Goal: Transaction & Acquisition: Purchase product/service

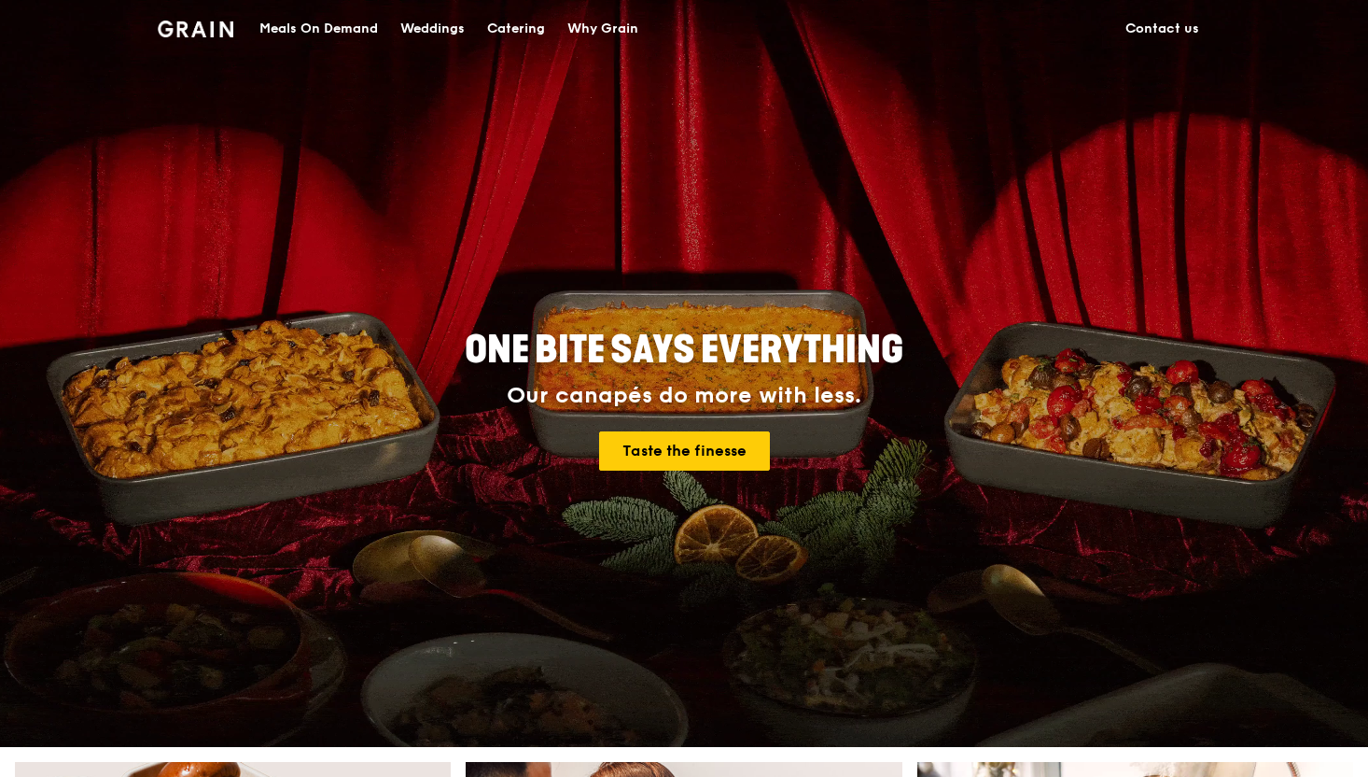
click at [316, 24] on div "Meals On Demand" at bounding box center [318, 29] width 119 height 56
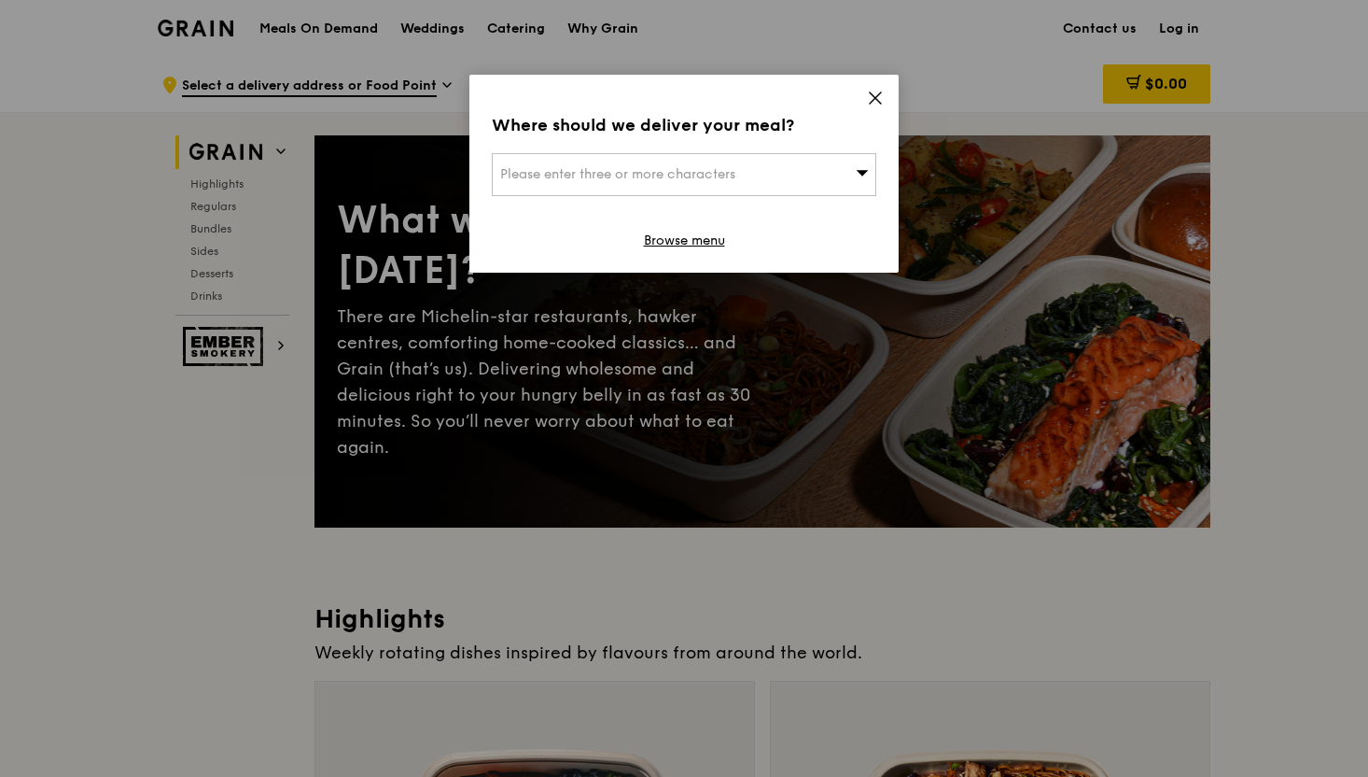
click at [882, 91] on icon at bounding box center [875, 98] width 17 height 17
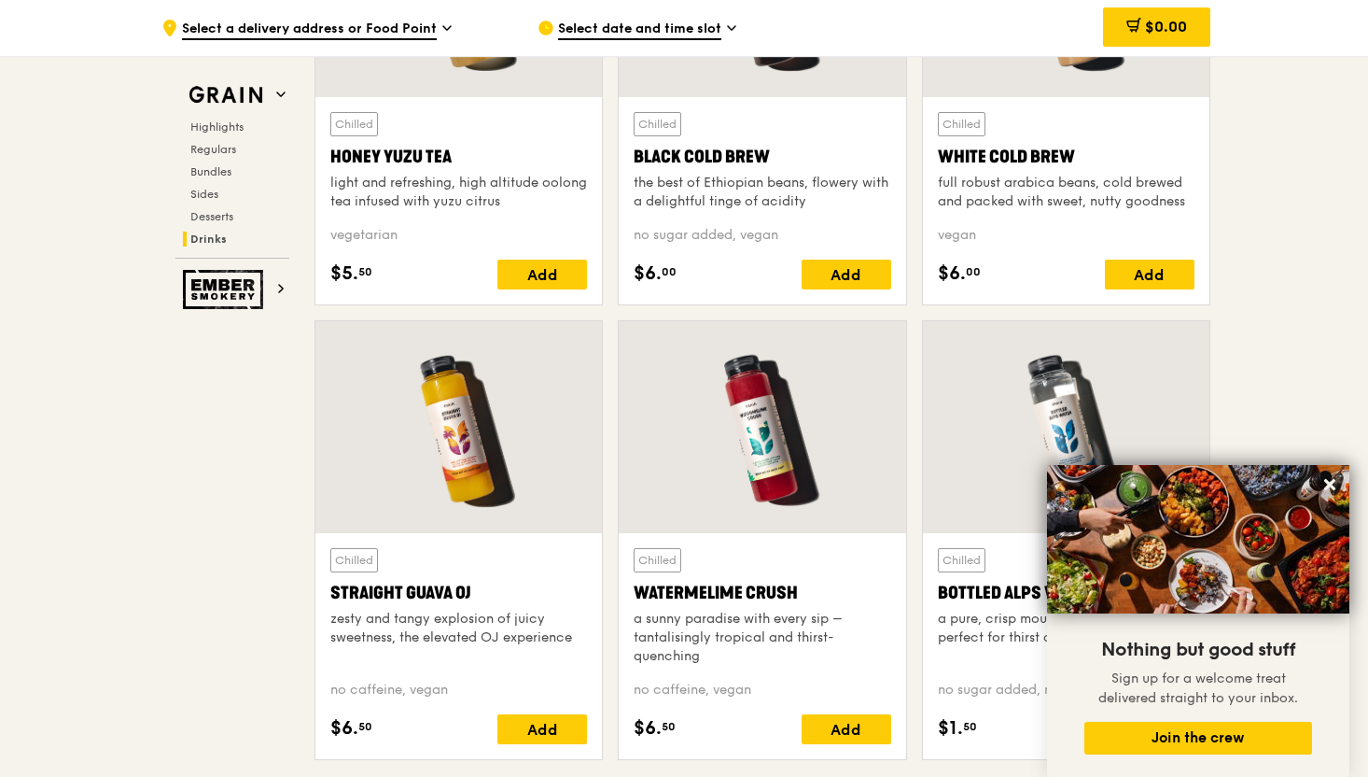
scroll to position [7466, 0]
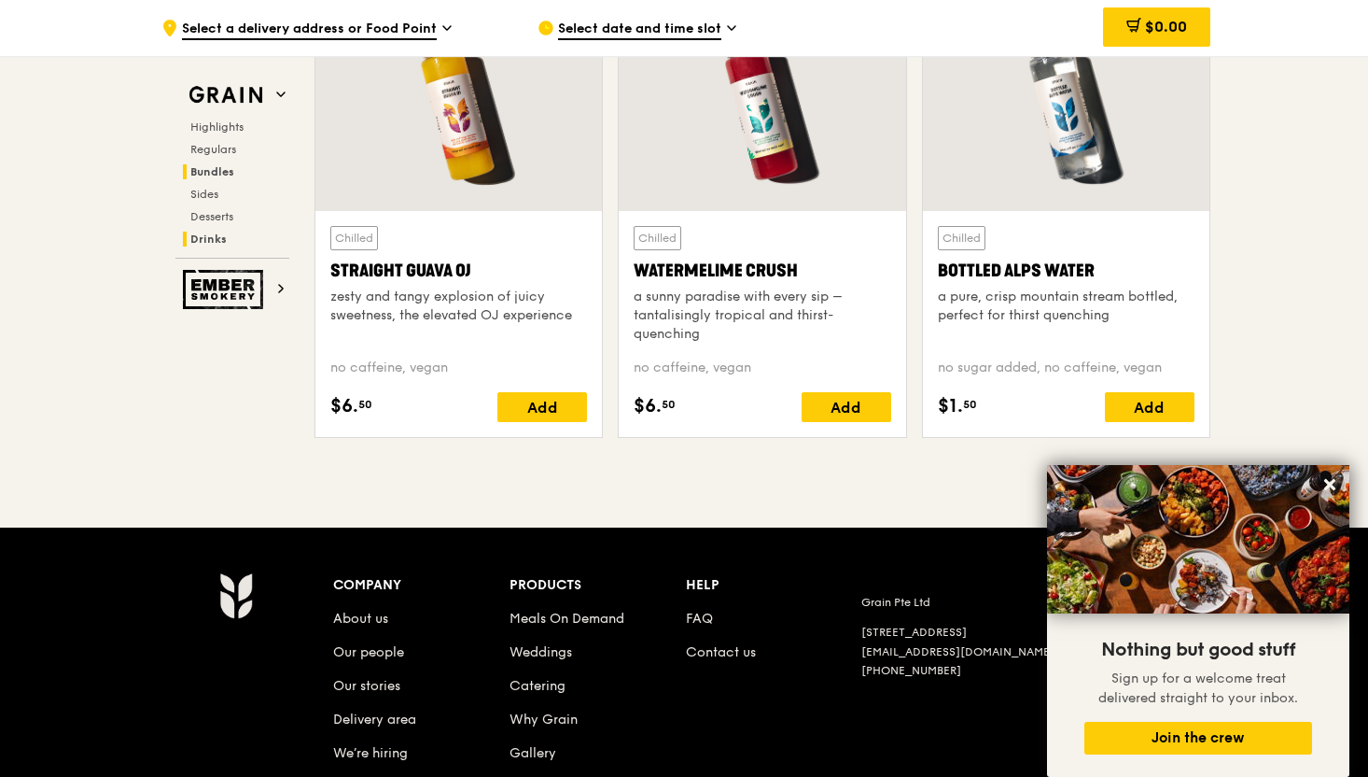
click at [218, 172] on span "Bundles" at bounding box center [212, 171] width 44 height 13
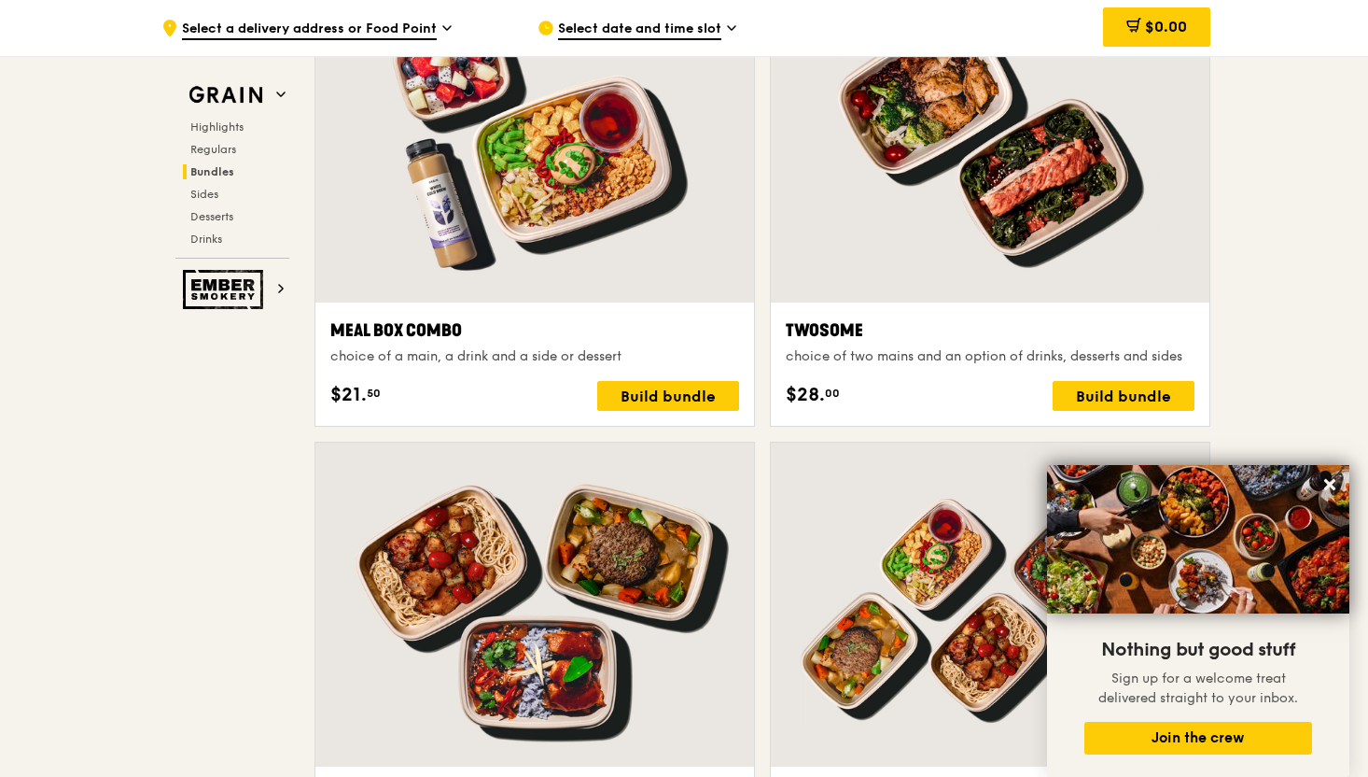
scroll to position [2669, 0]
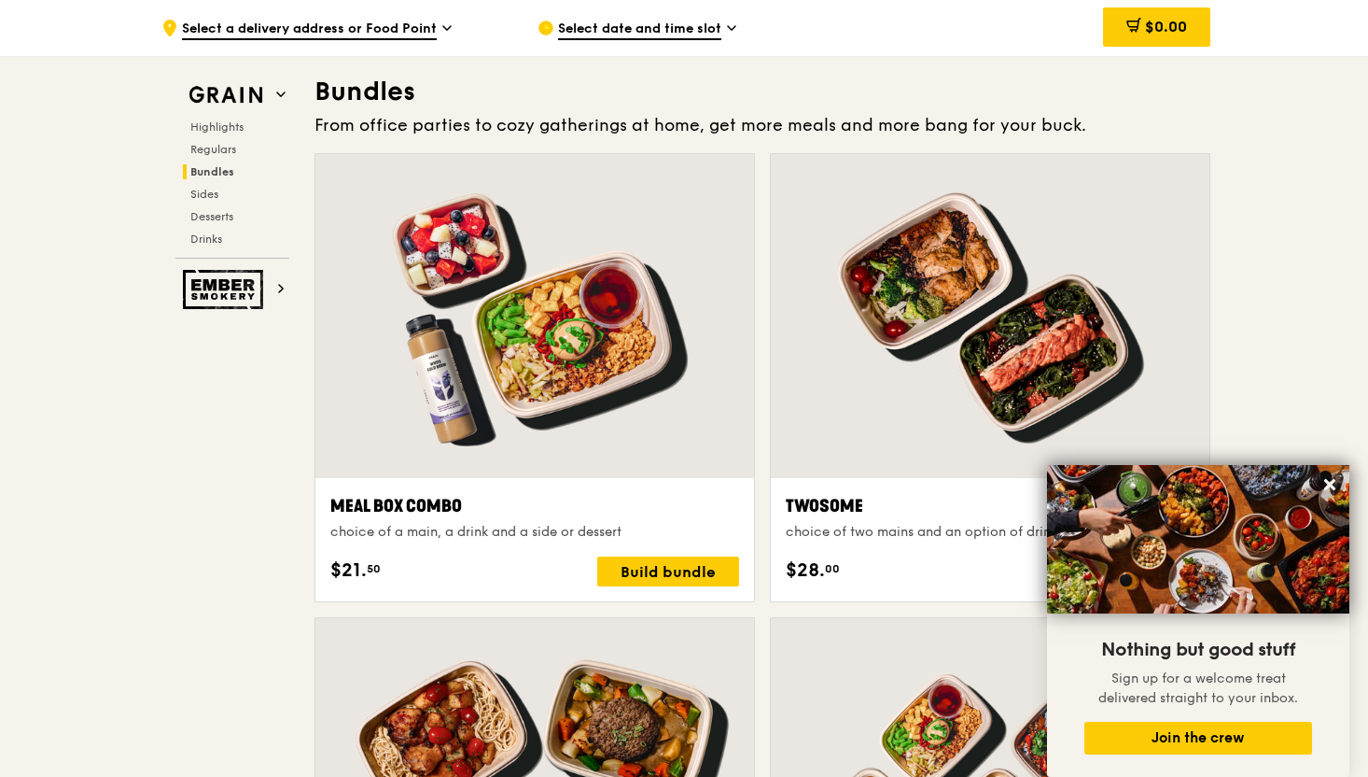
click at [220, 141] on div "Highlights Regulars Bundles Sides Desserts Drinks" at bounding box center [232, 182] width 114 height 127
click at [216, 153] on span "Regulars" at bounding box center [214, 149] width 49 height 13
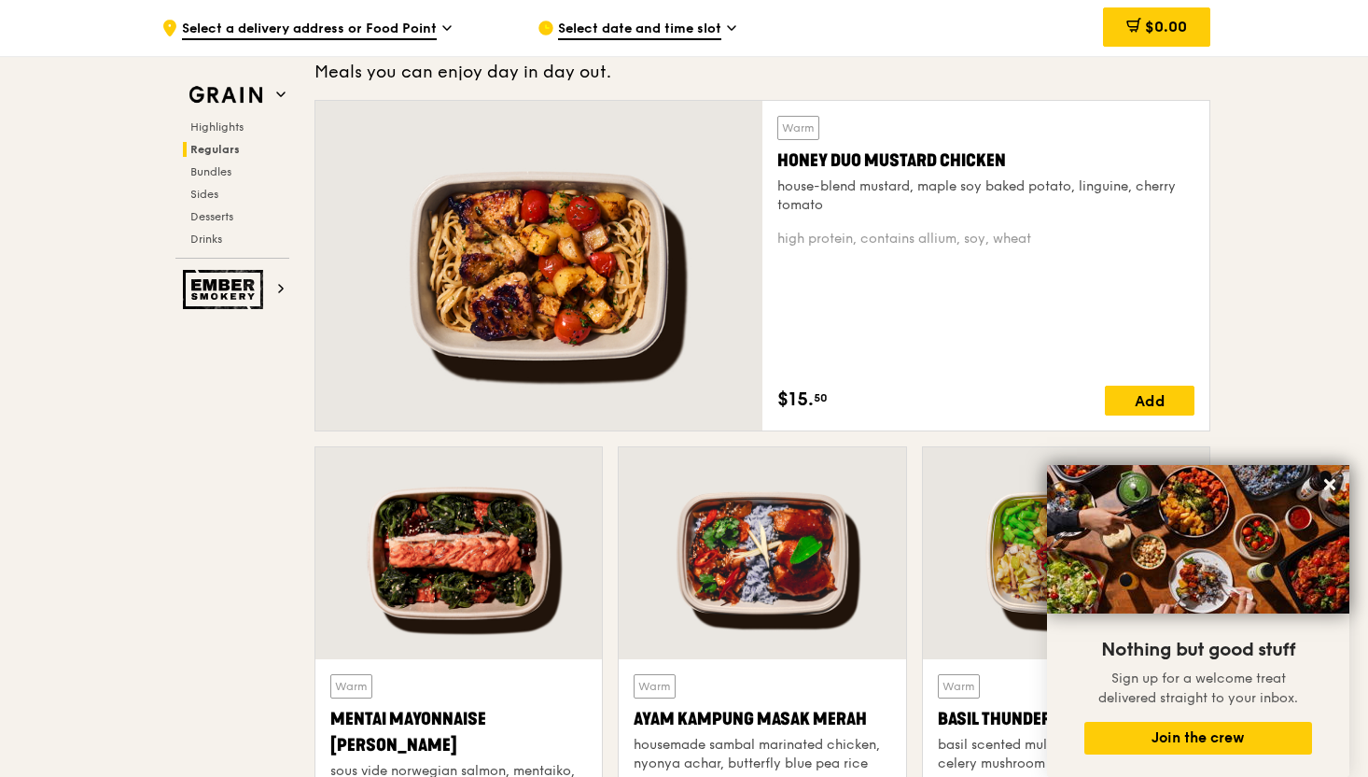
scroll to position [1209, 0]
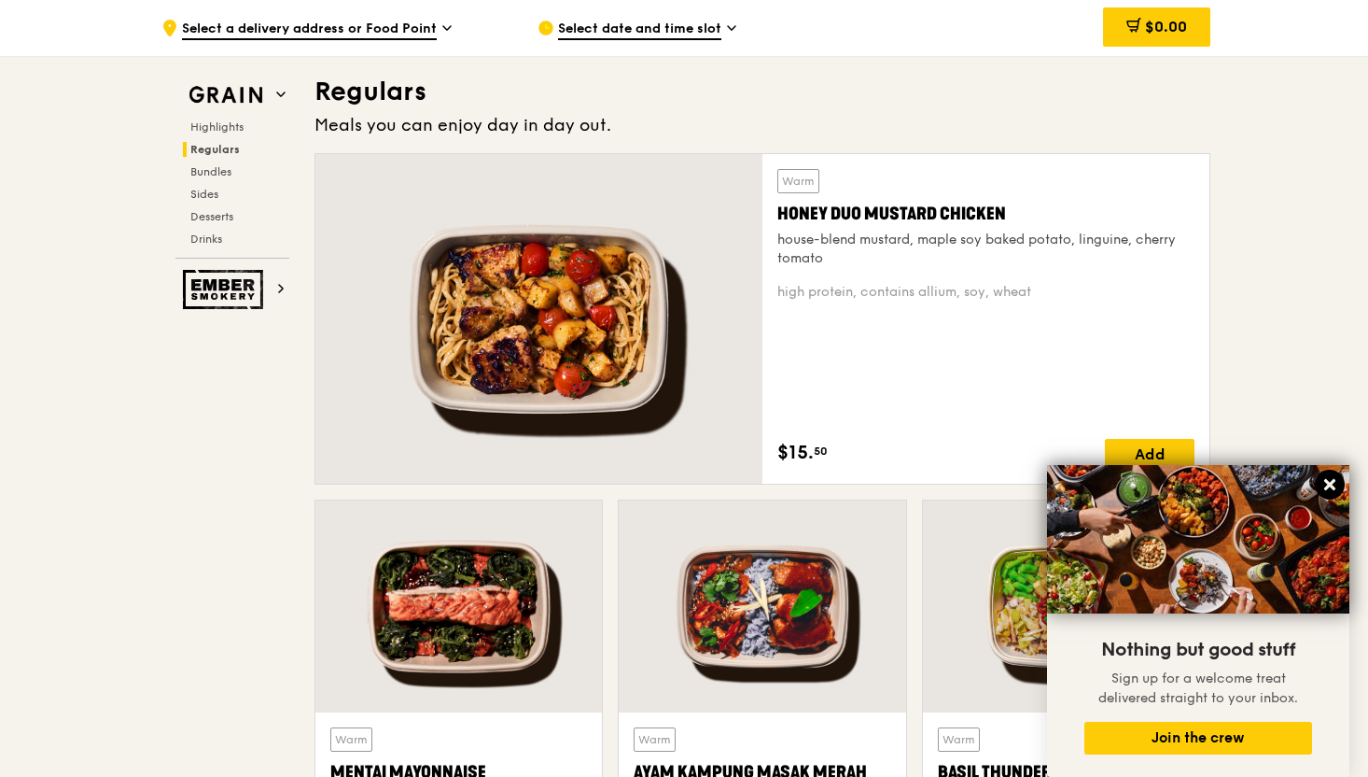
click at [1329, 485] on icon at bounding box center [1329, 484] width 11 height 11
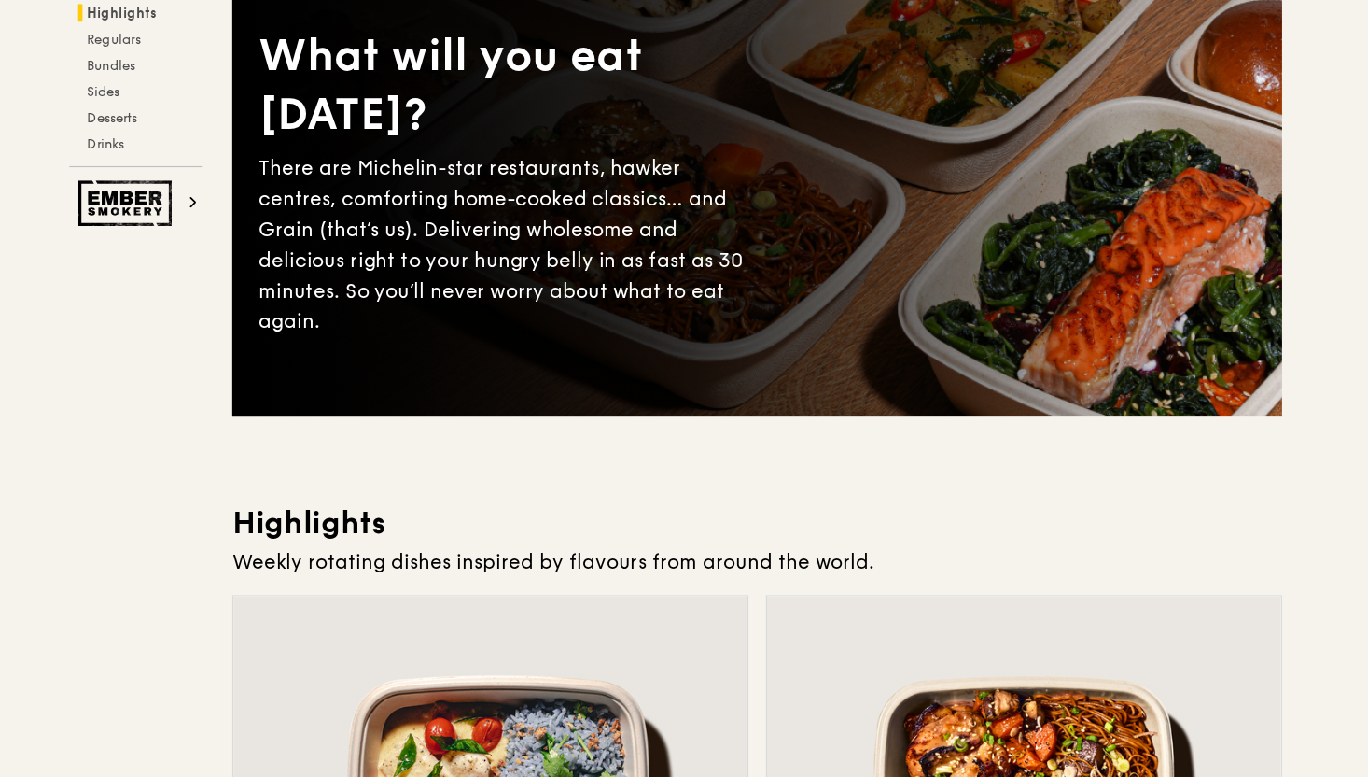
scroll to position [0, 0]
